Goal: Task Accomplishment & Management: Manage account settings

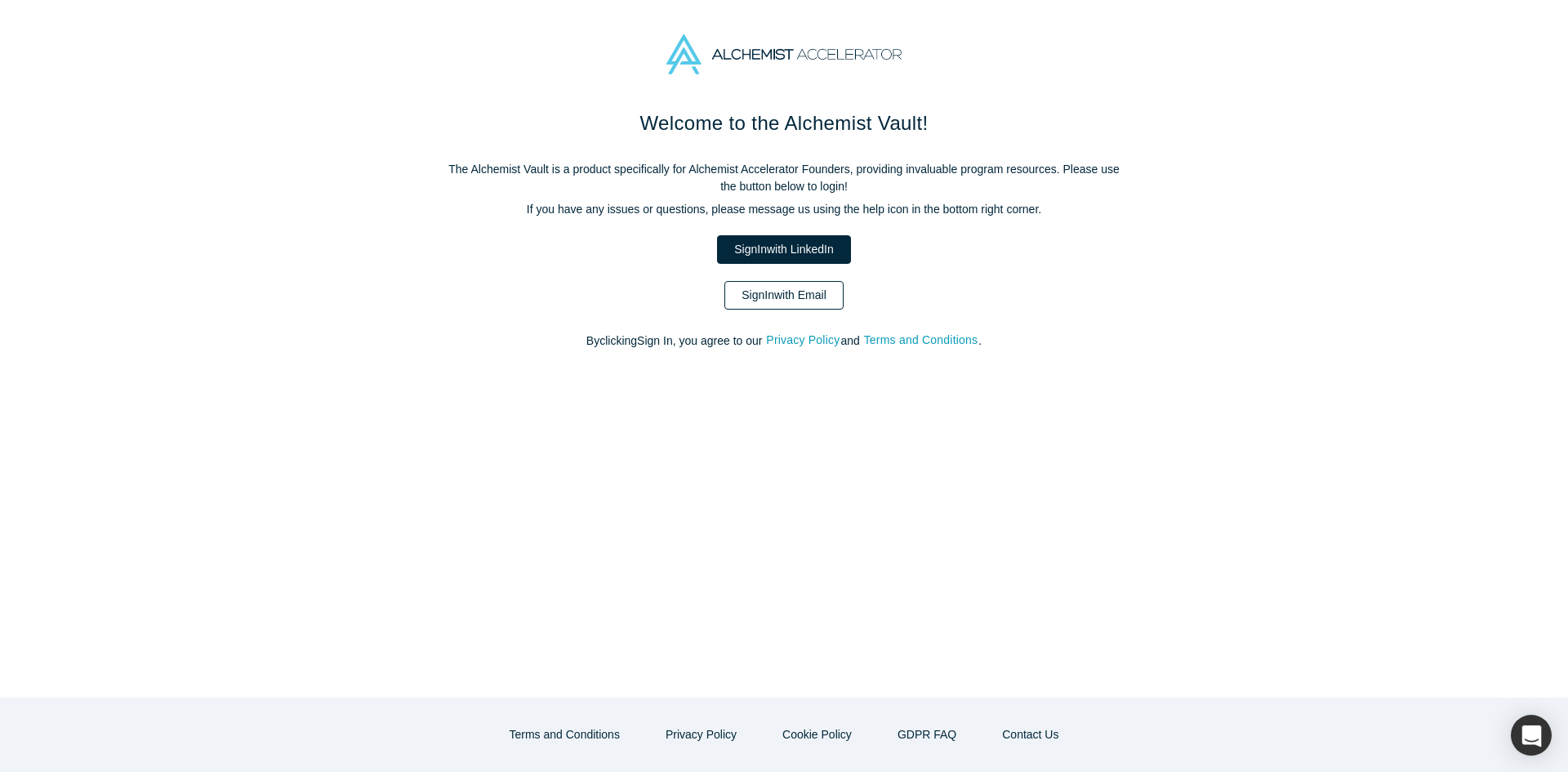
drag, startPoint x: 0, startPoint y: 0, endPoint x: 791, endPoint y: 305, distance: 847.8
click at [791, 305] on link "Sign In with Email" at bounding box center [784, 295] width 119 height 29
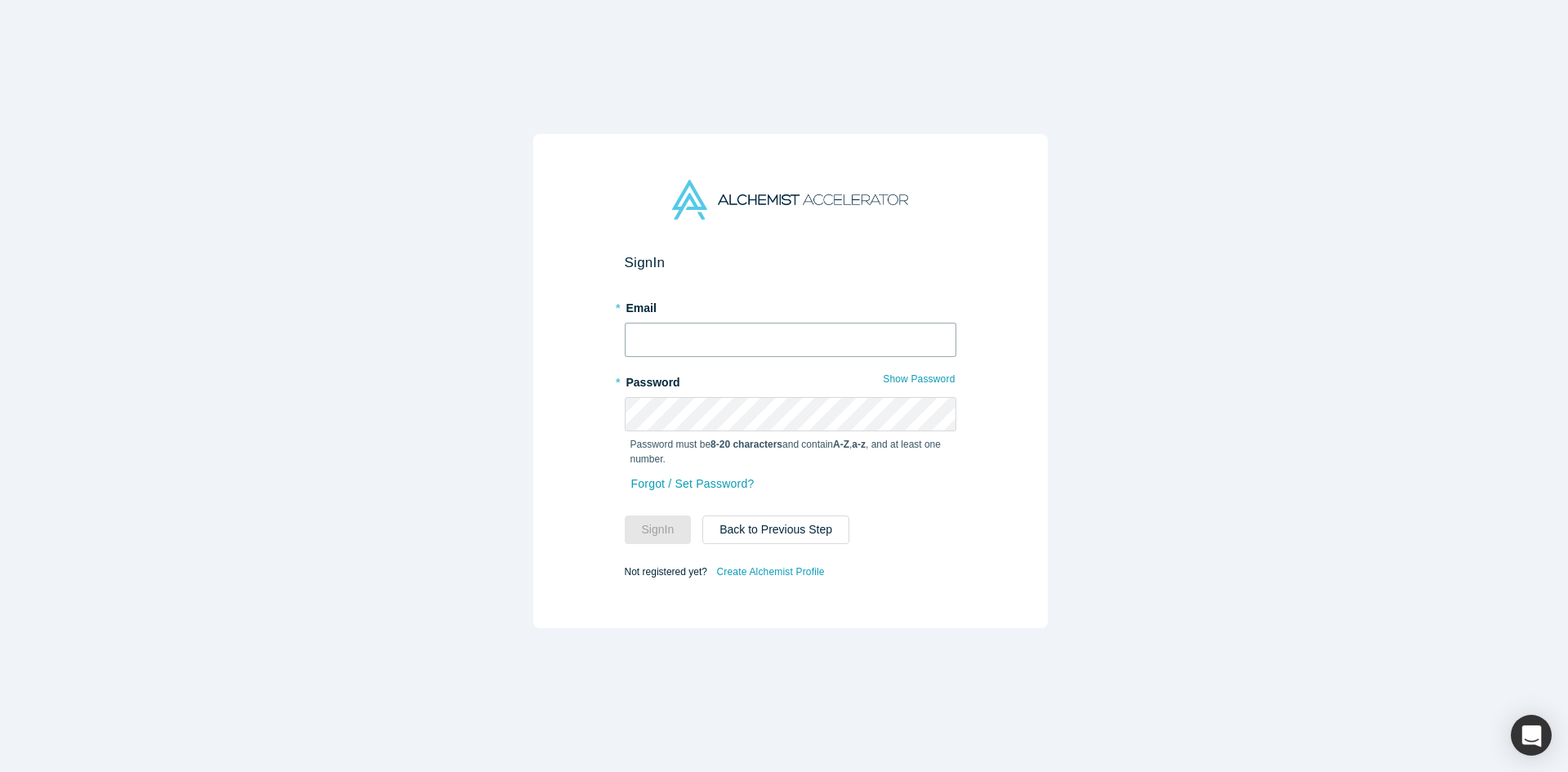
click at [781, 328] on input "text" at bounding box center [790, 340] width 332 height 34
type input "[EMAIL_ADDRESS][DOMAIN_NAME]"
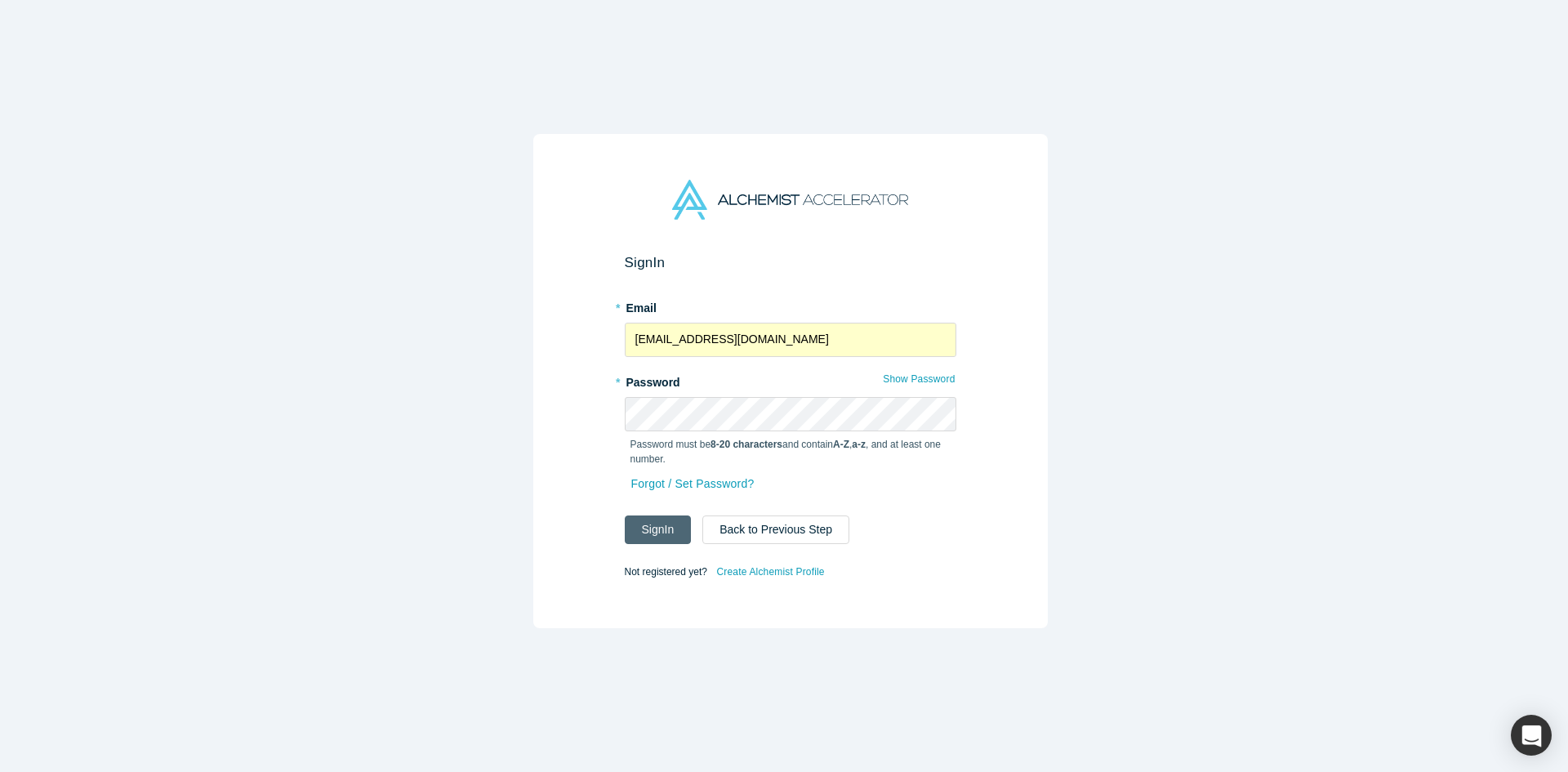
click at [658, 522] on button "Sign In" at bounding box center [658, 530] width 67 height 29
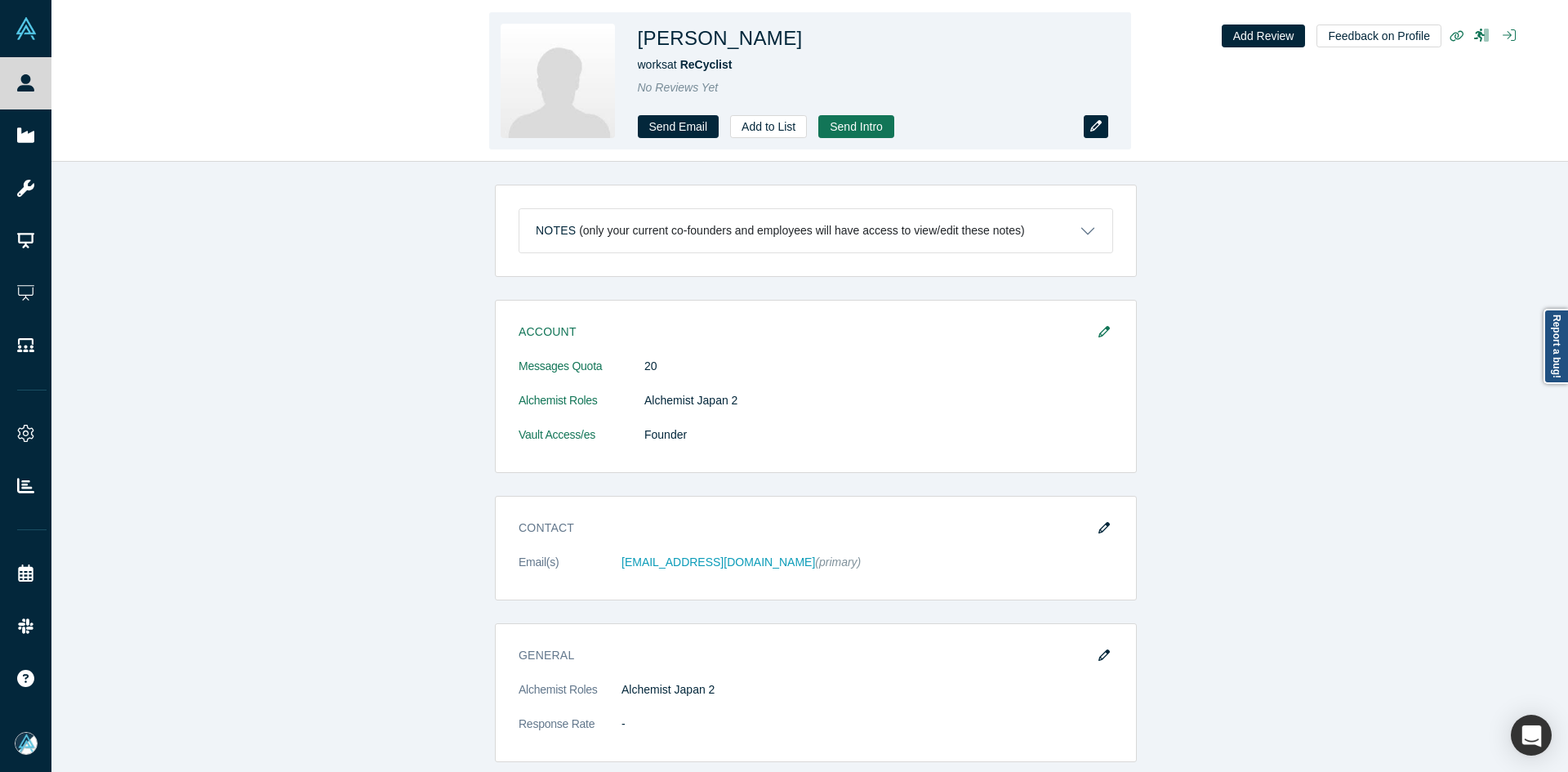
click at [1090, 127] on icon "button" at bounding box center [1095, 125] width 11 height 11
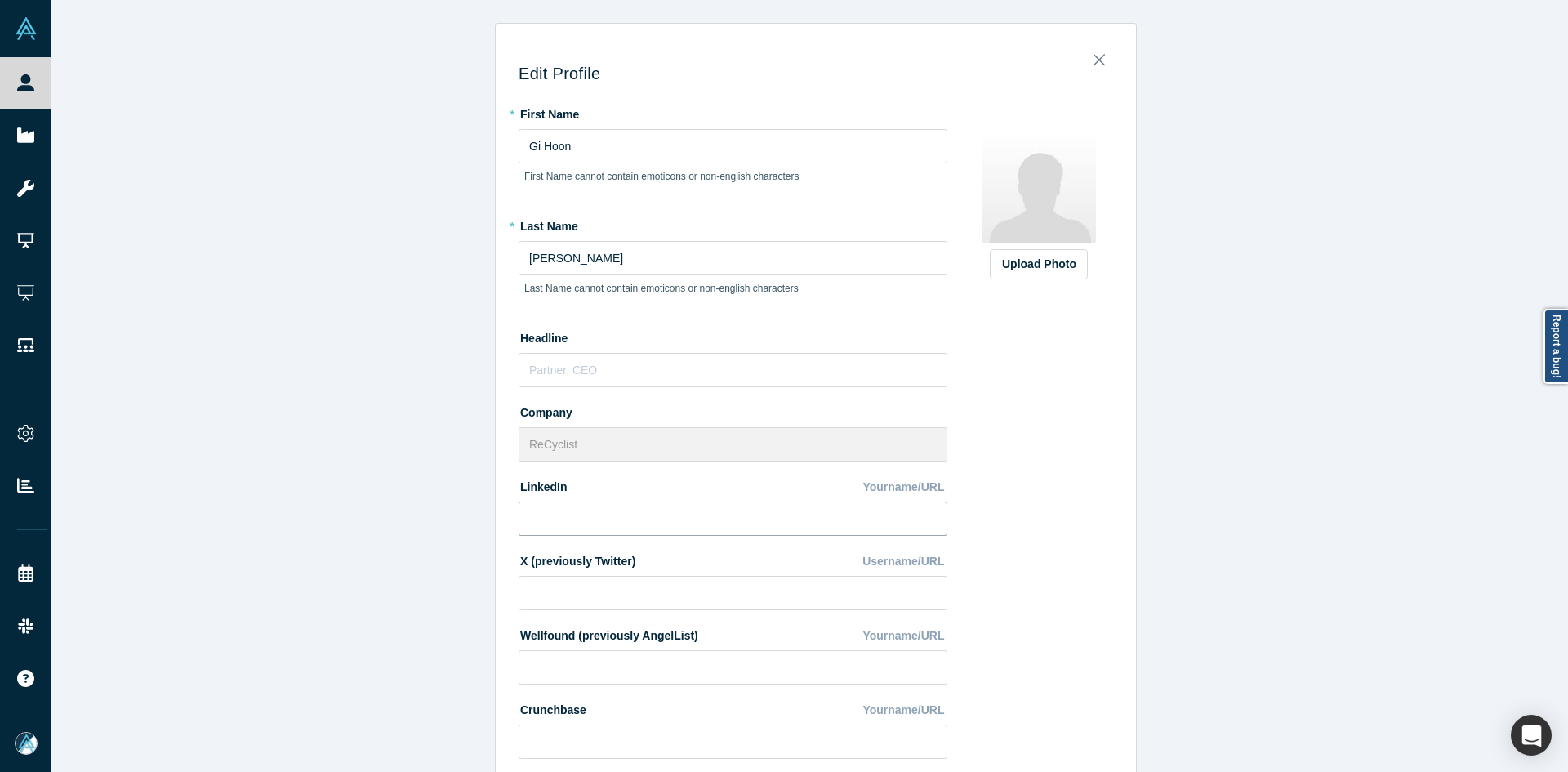
click at [659, 513] on input at bounding box center [733, 519] width 429 height 34
paste input "[URL][DOMAIN_NAME]"
type input "[URL][DOMAIN_NAME]"
click at [1015, 278] on label "Upload Photo" at bounding box center [1039, 264] width 98 height 30
click at [0, 0] on input "Upload Photo" at bounding box center [0, 0] width 0 height 0
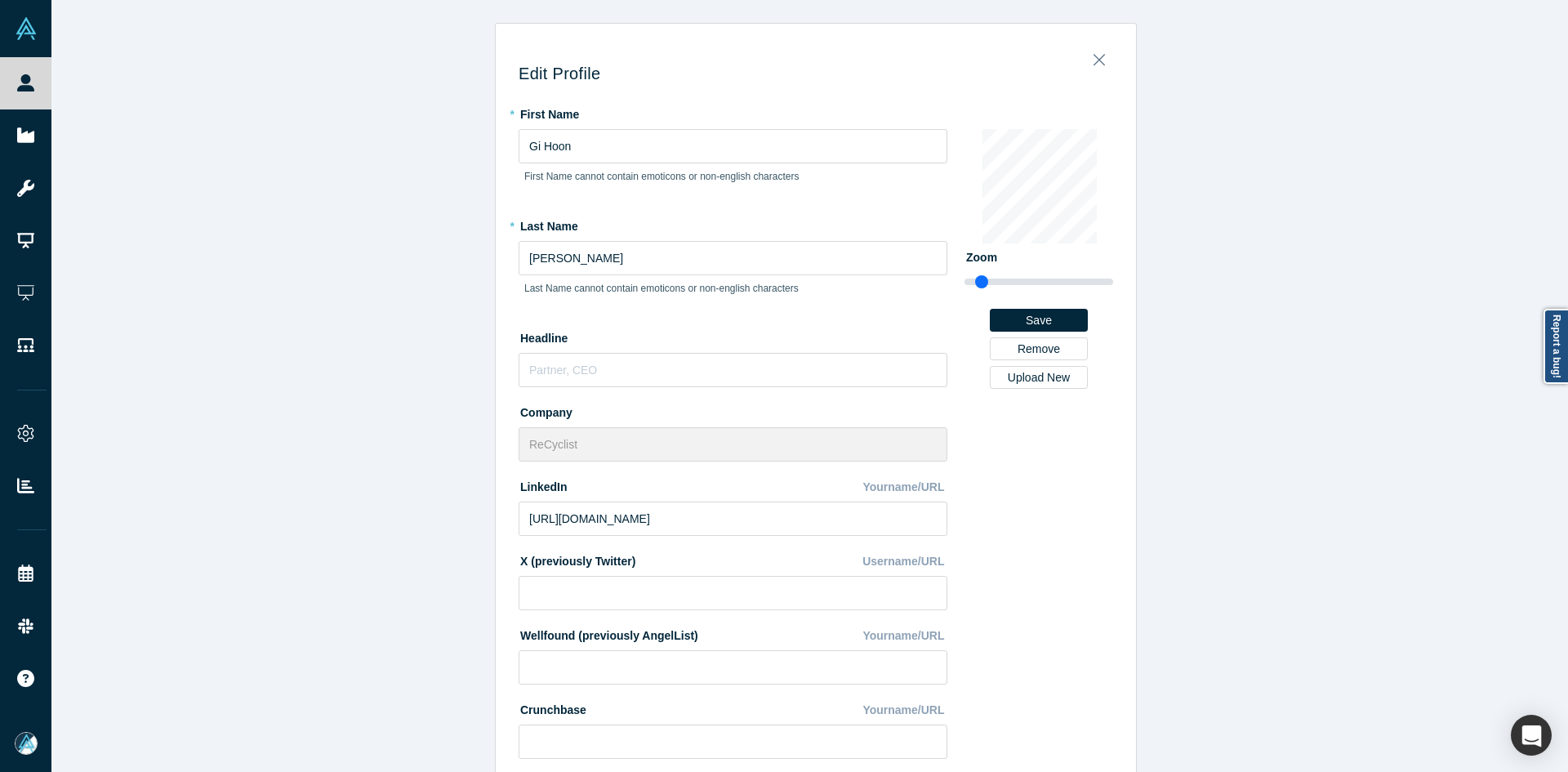
click at [339, 606] on div "Edit Profile * First Name [PERSON_NAME] First Name cannot contain emoticons or …" at bounding box center [815, 392] width 1529 height 785
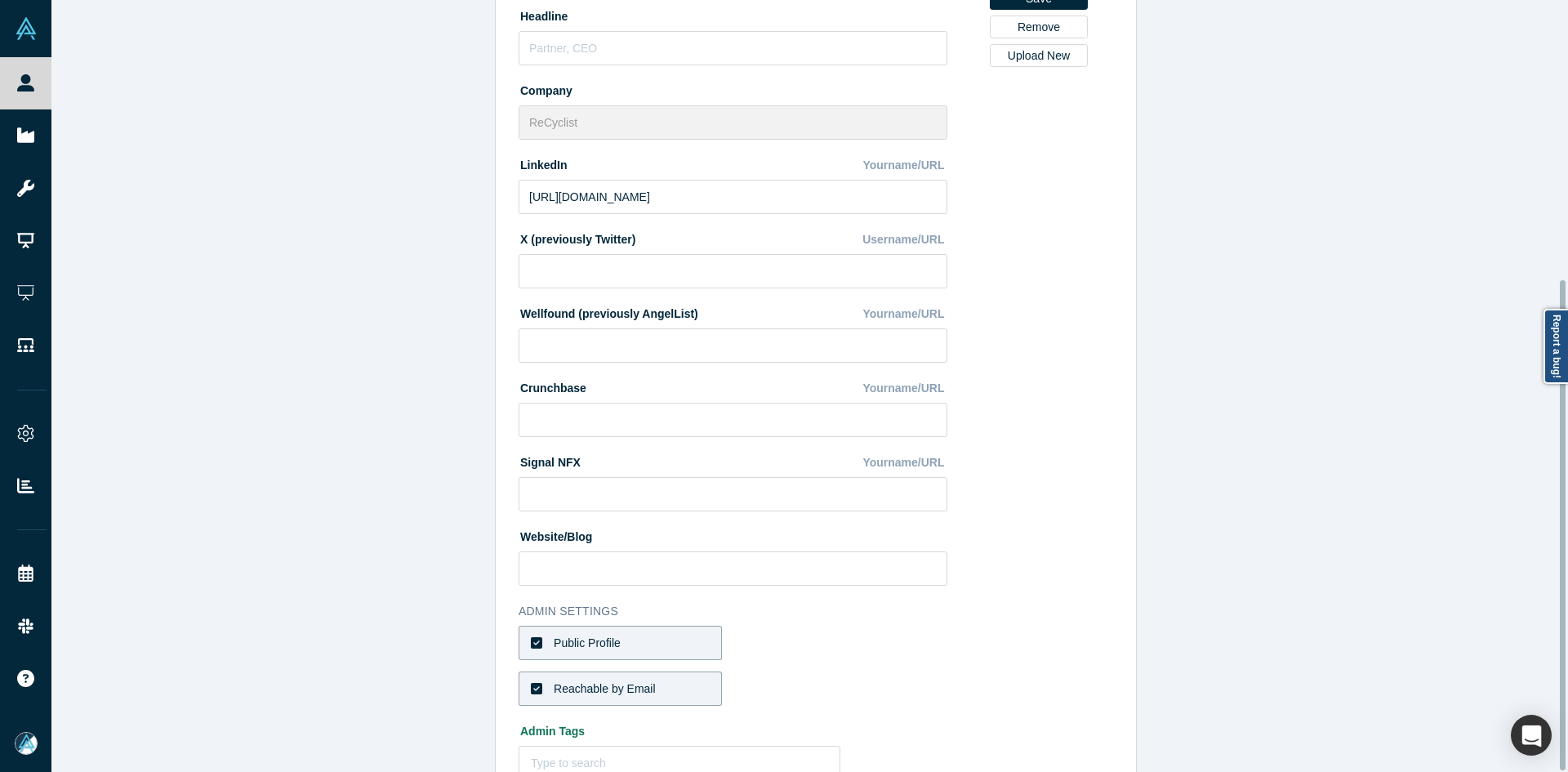
scroll to position [440, 0]
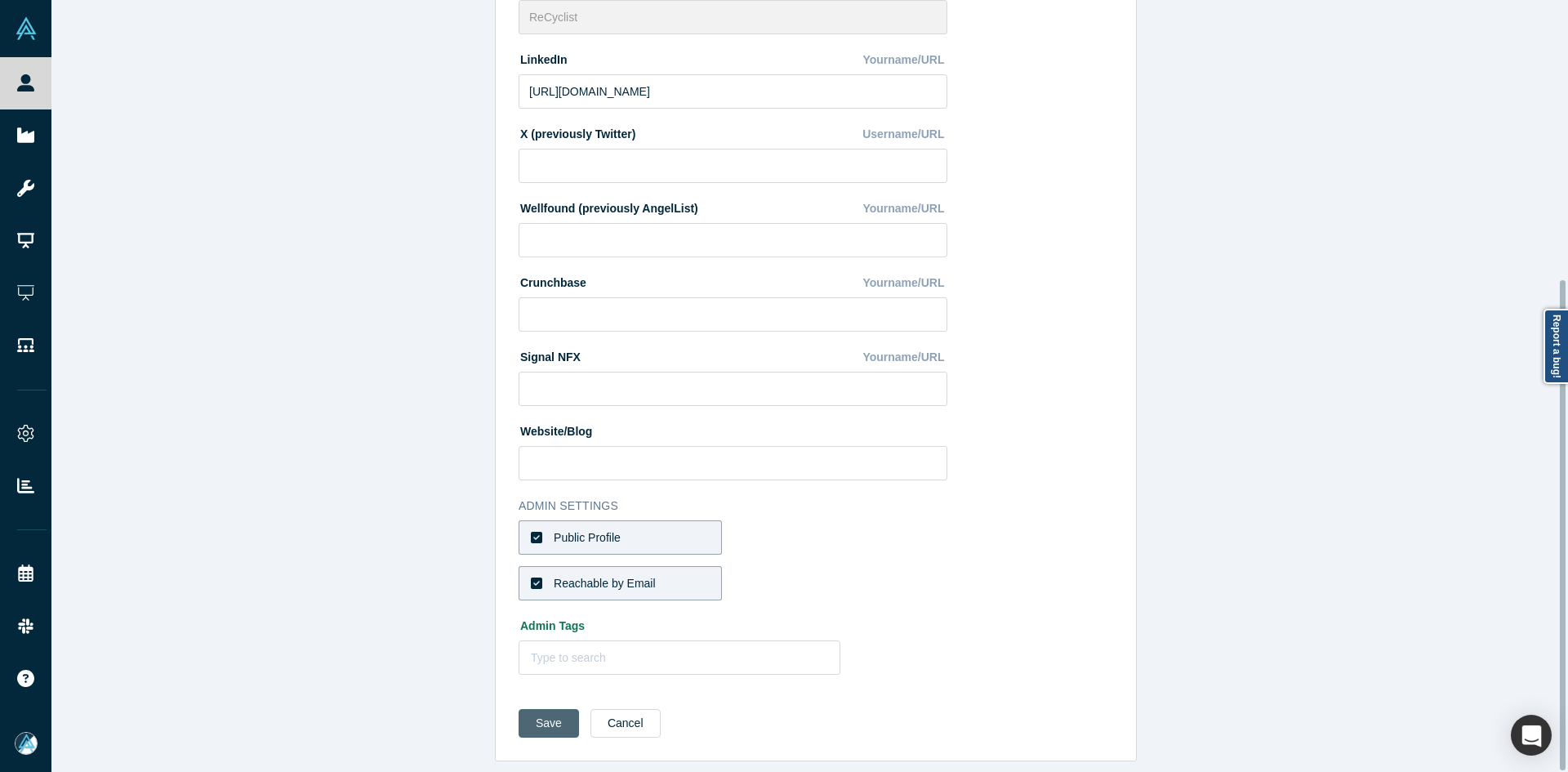
click at [548, 717] on button "Save" at bounding box center [549, 724] width 60 height 29
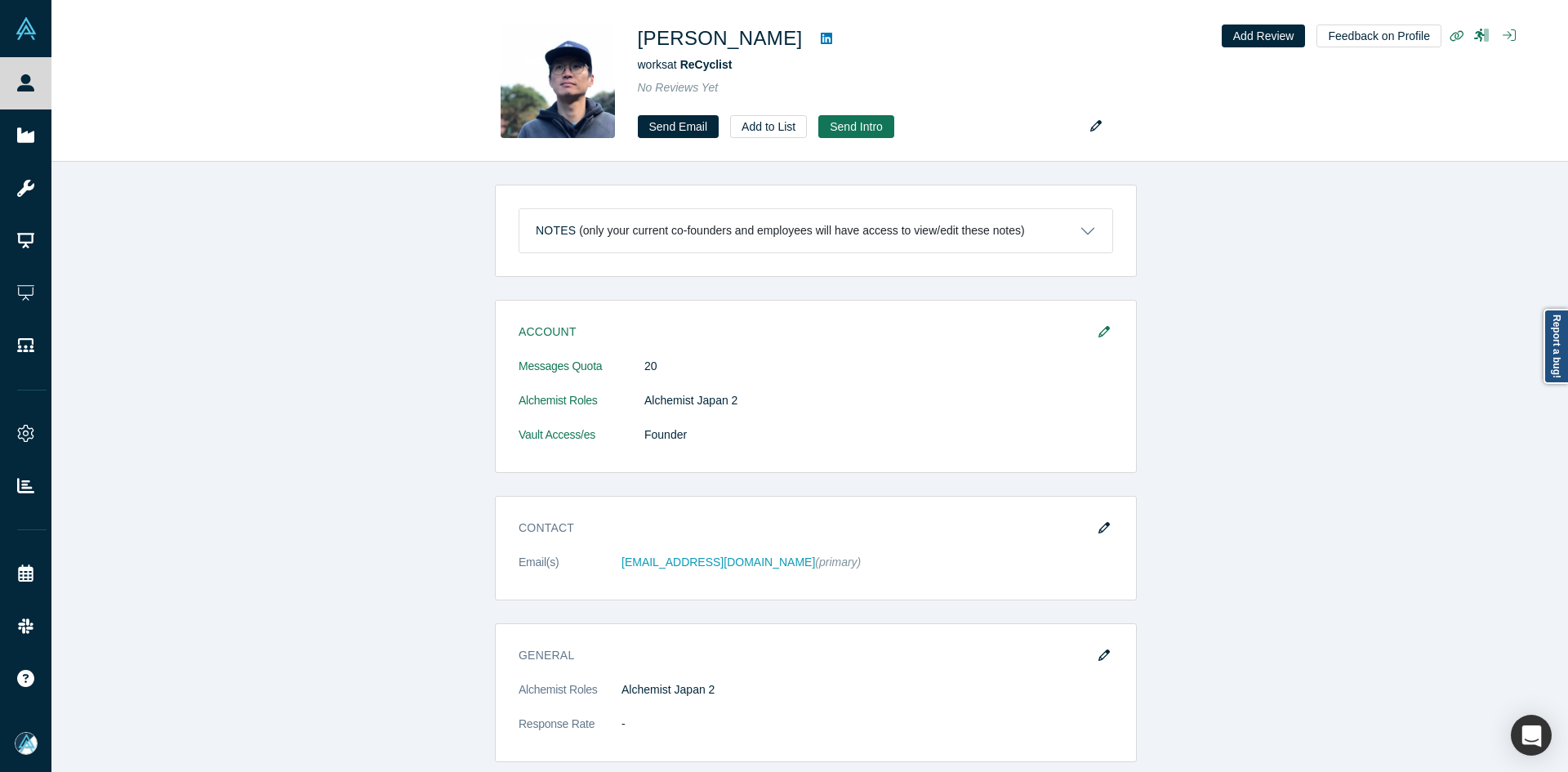
click at [260, 364] on div "Account Messages Quota 20 Alchemist Roles Alchemist [GEOGRAPHIC_DATA] 2 Vault A…" at bounding box center [815, 705] width 1529 height 810
